Goal: Navigation & Orientation: Find specific page/section

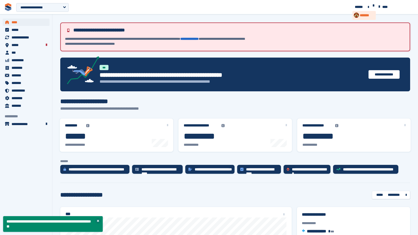
click at [373, 13] on span "*******" at bounding box center [367, 15] width 14 height 5
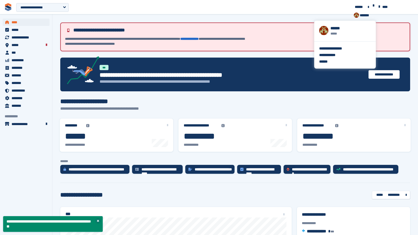
click at [376, 58] on div "**********" at bounding box center [345, 55] width 62 height 27
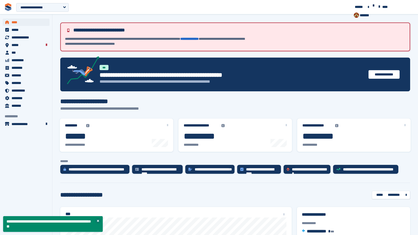
click at [376, 11] on div "*******" at bounding box center [363, 15] width 23 height 9
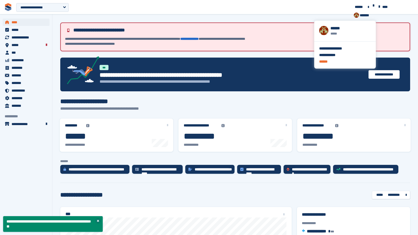
click at [371, 59] on div "******" at bounding box center [345, 62] width 52 height 6
